Goal: Check status: Verify the current state of an ongoing process or item

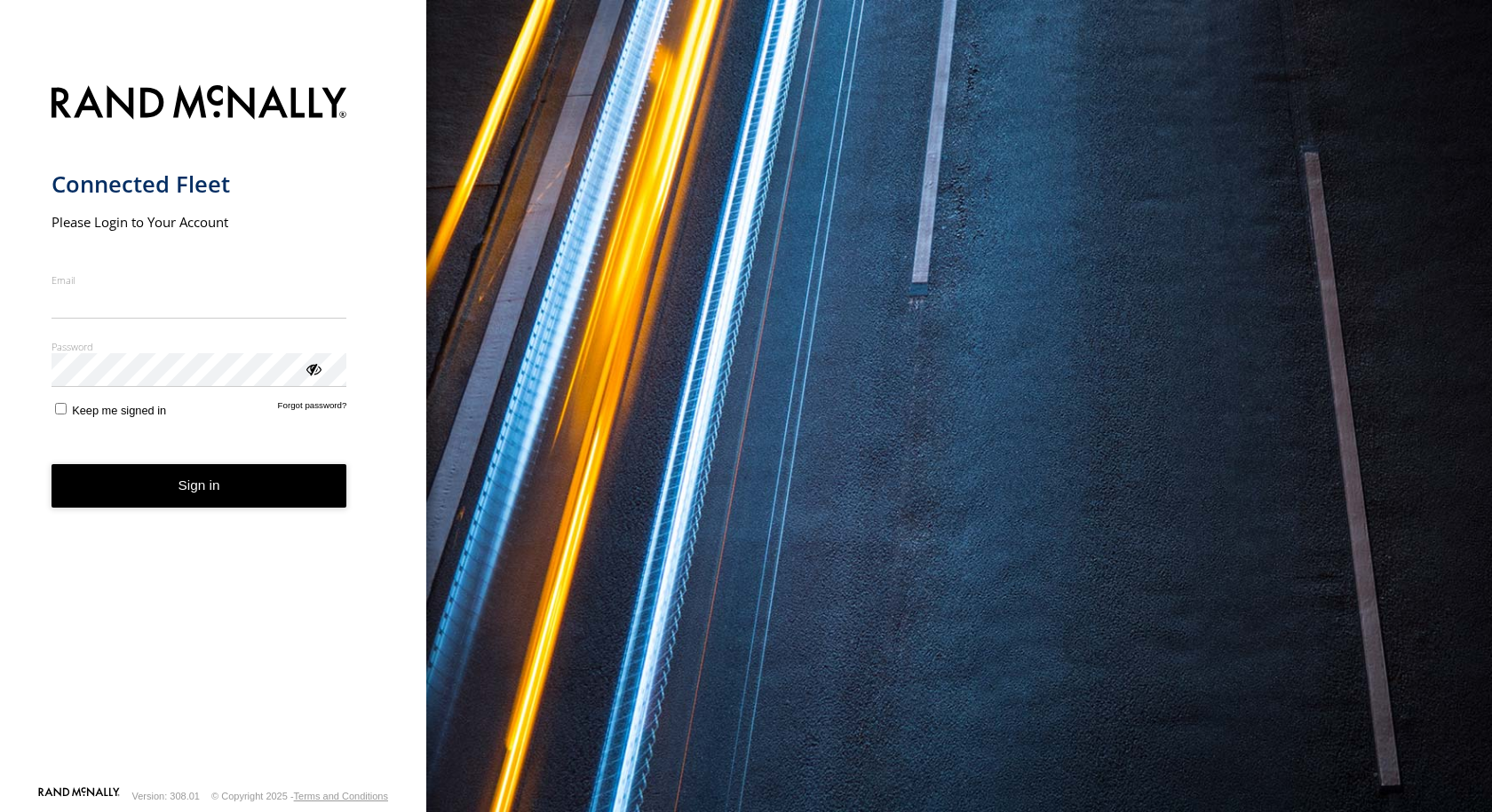
type input "**********"
click at [182, 499] on button "Sign in" at bounding box center [199, 486] width 296 height 44
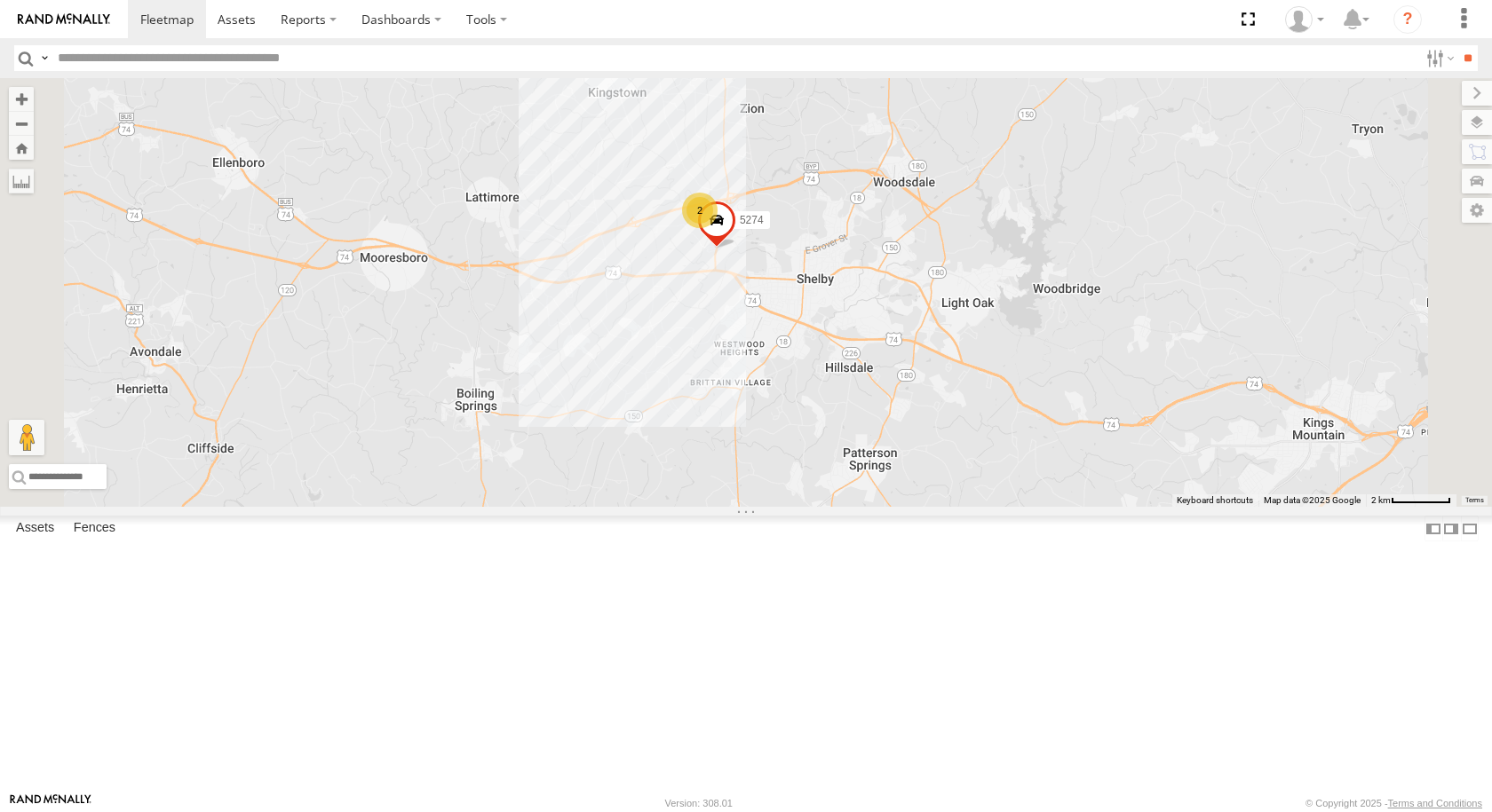
click at [717, 228] on div "2" at bounding box center [699, 211] width 36 height 36
